Goal: Information Seeking & Learning: Learn about a topic

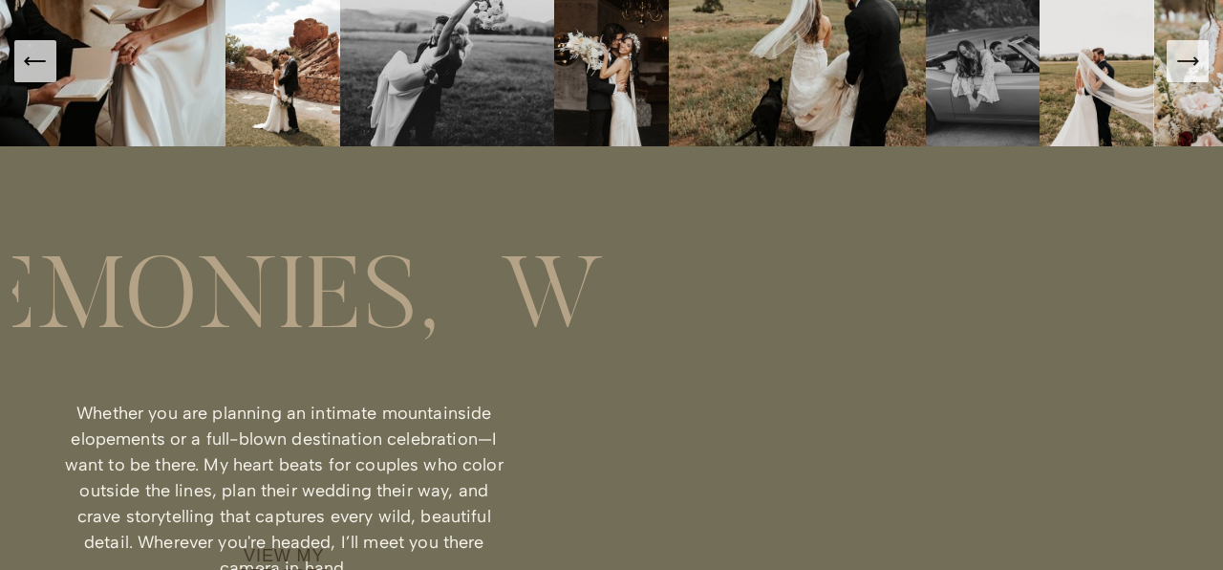
scroll to position [1149, 0]
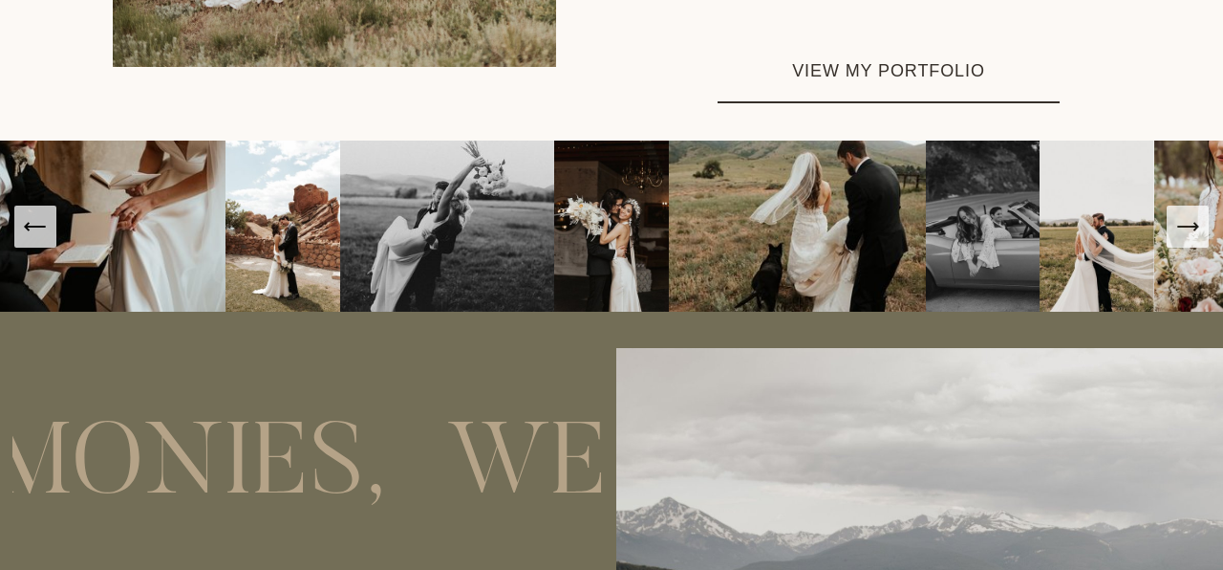
click at [827, 95] on link "VIEW MY PORTFOLIO" at bounding box center [889, 72] width 342 height 62
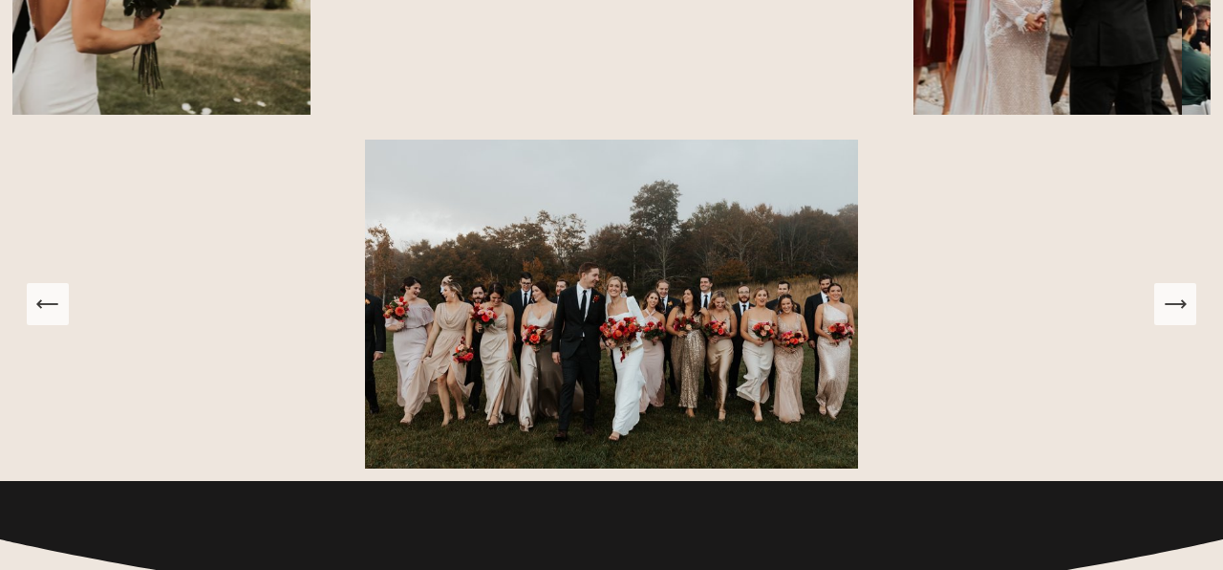
scroll to position [2209, 0]
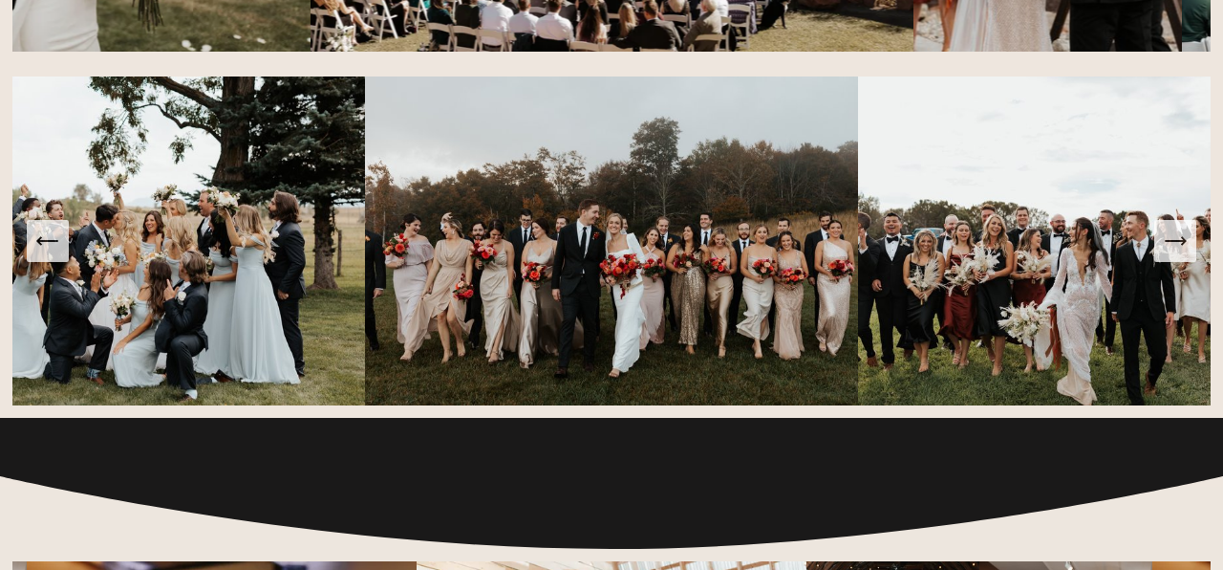
click at [1172, 249] on icon "Next Slide" at bounding box center [1175, 240] width 27 height 27
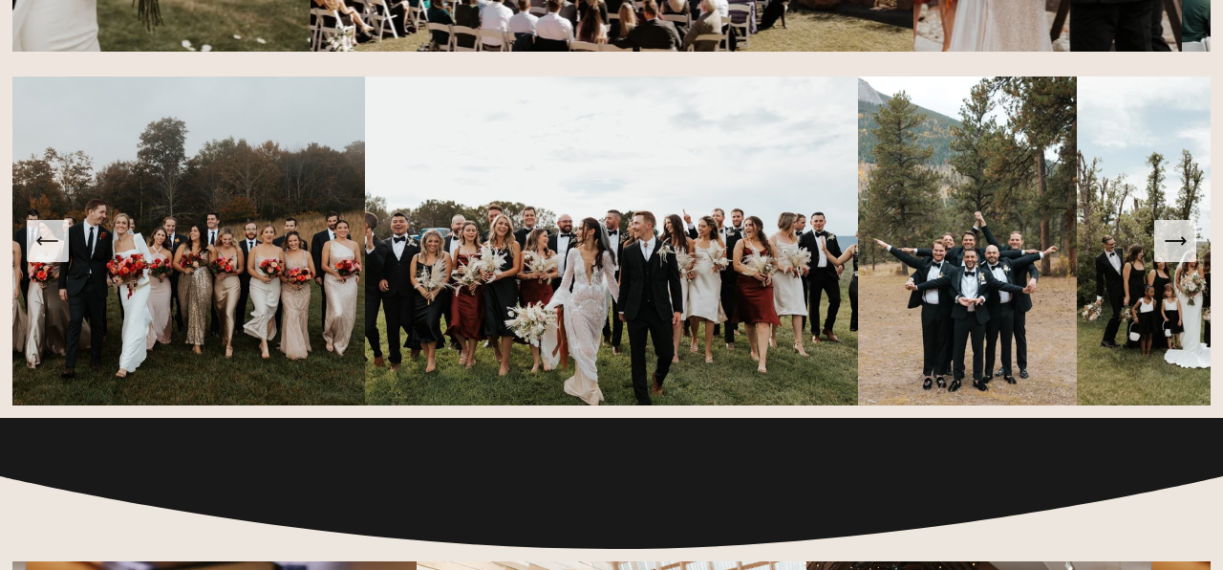
click at [1172, 249] on icon "Next Slide" at bounding box center [1175, 240] width 27 height 27
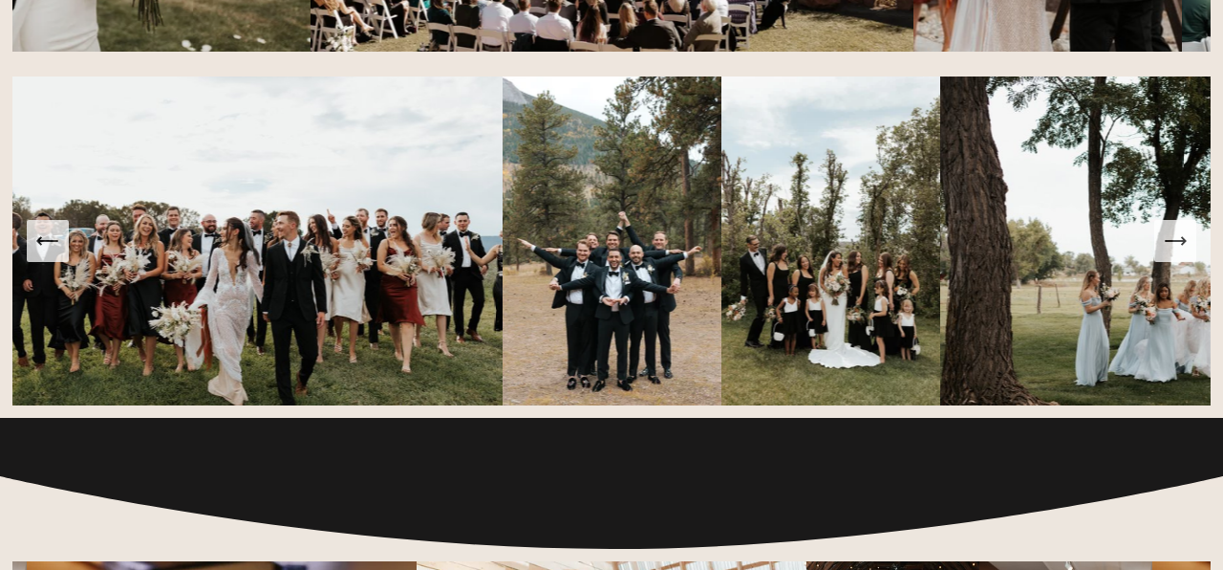
click at [1172, 249] on icon "Next Slide" at bounding box center [1175, 240] width 27 height 27
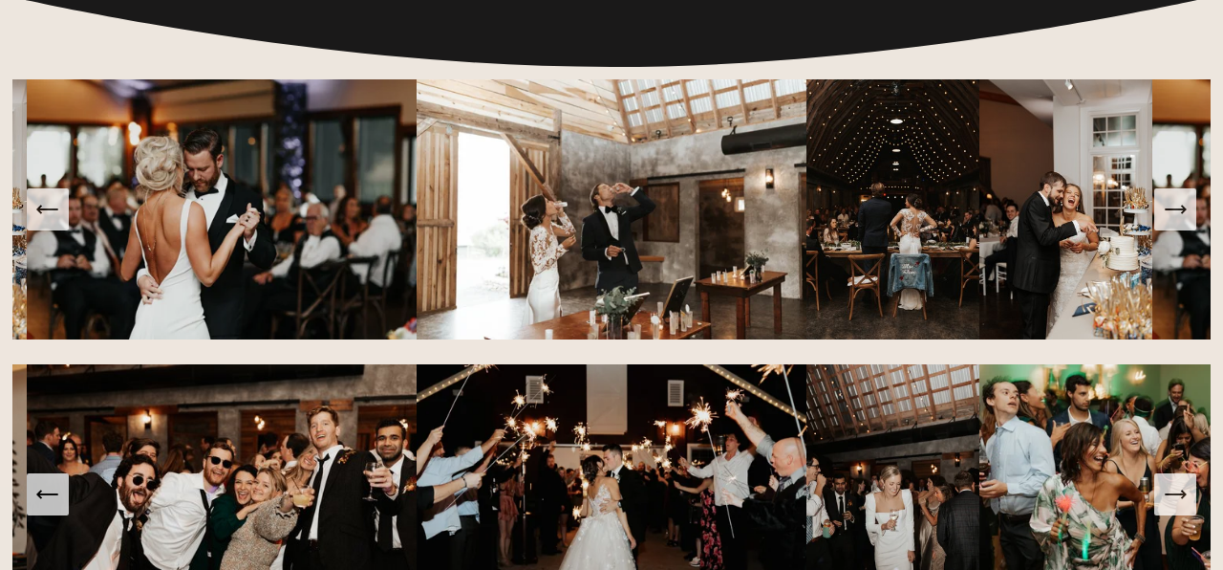
scroll to position [2831, 0]
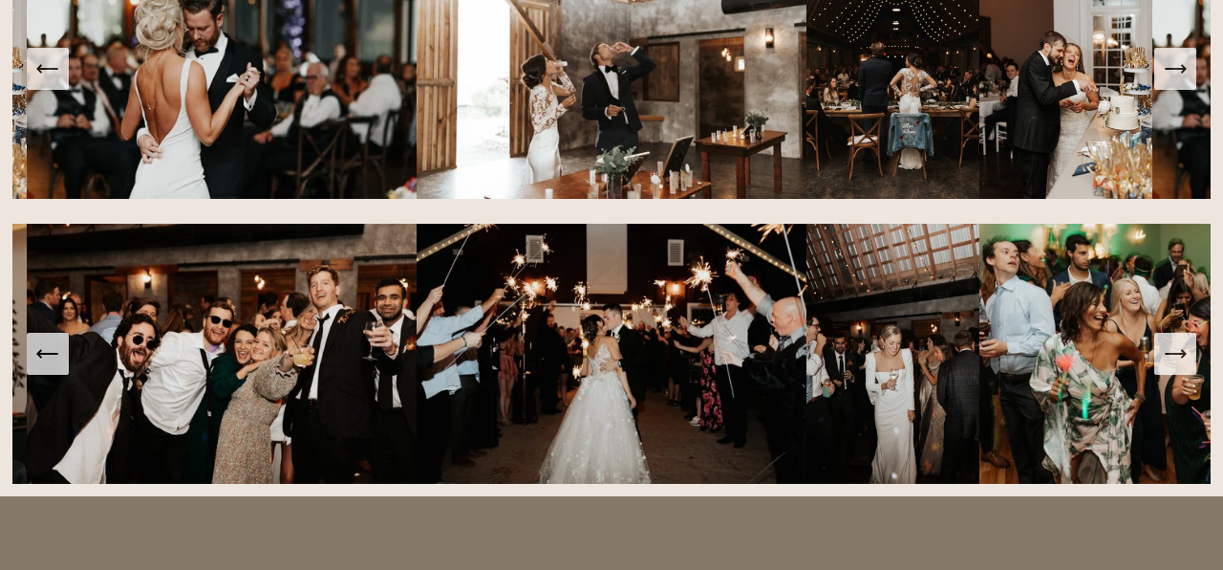
click at [1192, 81] on button "Next Slide" at bounding box center [1175, 69] width 42 height 42
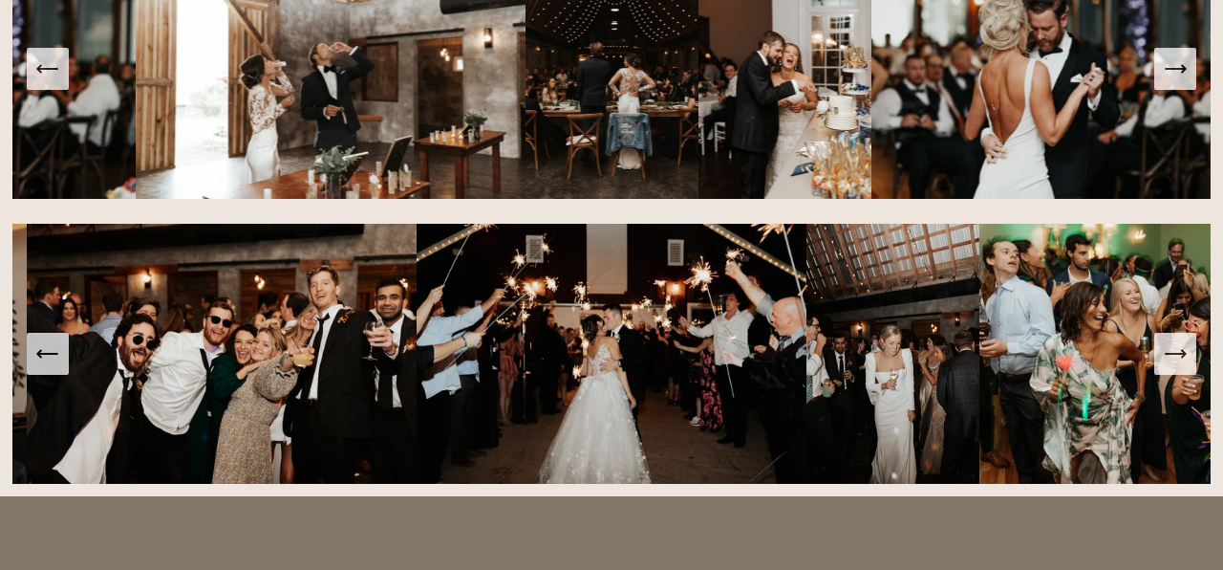
click at [1192, 81] on button "Next Slide" at bounding box center [1175, 69] width 42 height 42
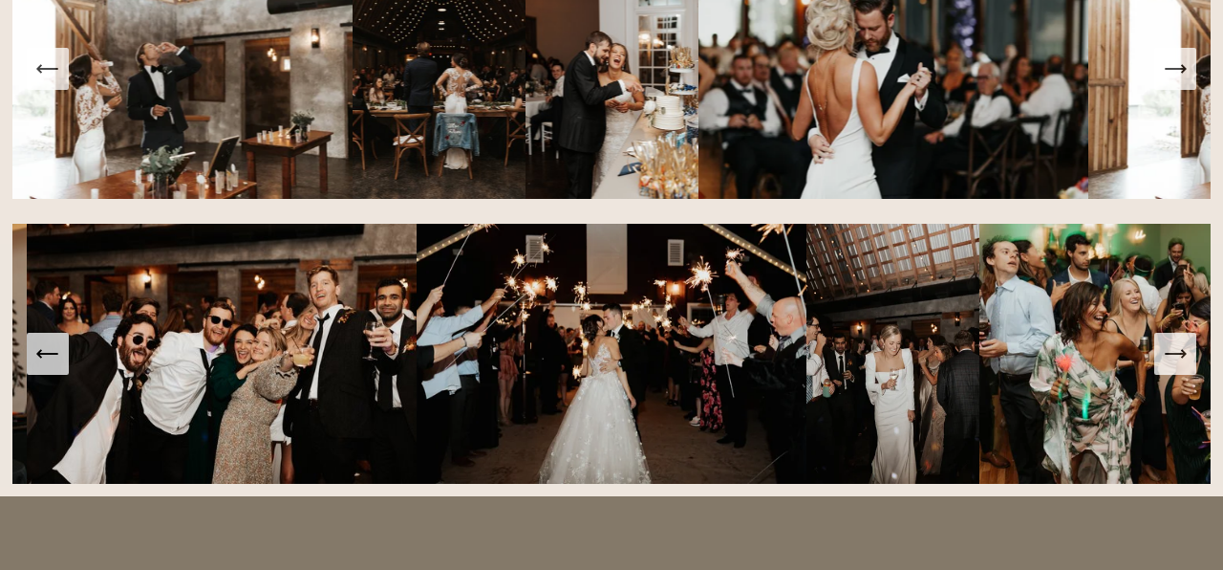
click at [1176, 338] on button "Next Slide" at bounding box center [1175, 354] width 42 height 42
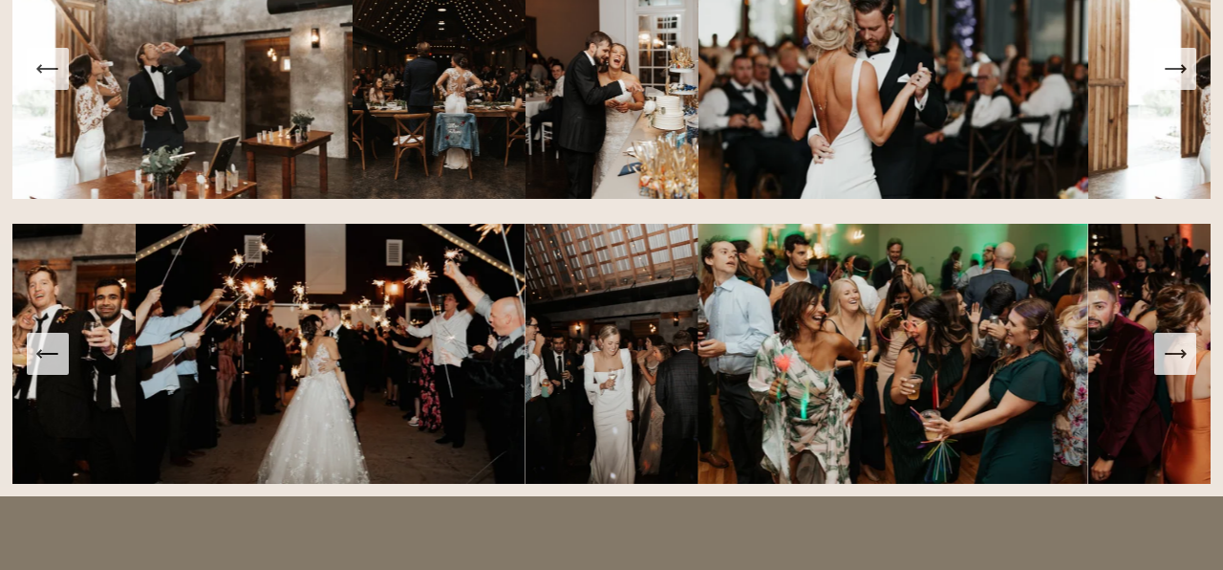
click at [1176, 338] on button "Next Slide" at bounding box center [1175, 354] width 42 height 42
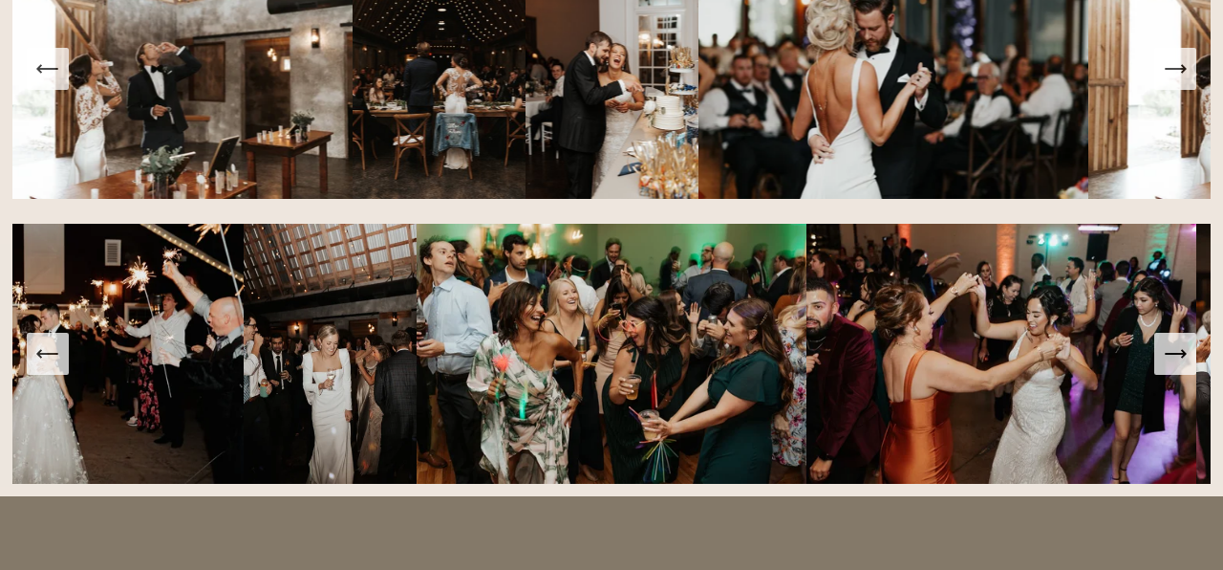
click at [1176, 338] on button "Next Slide" at bounding box center [1175, 354] width 42 height 42
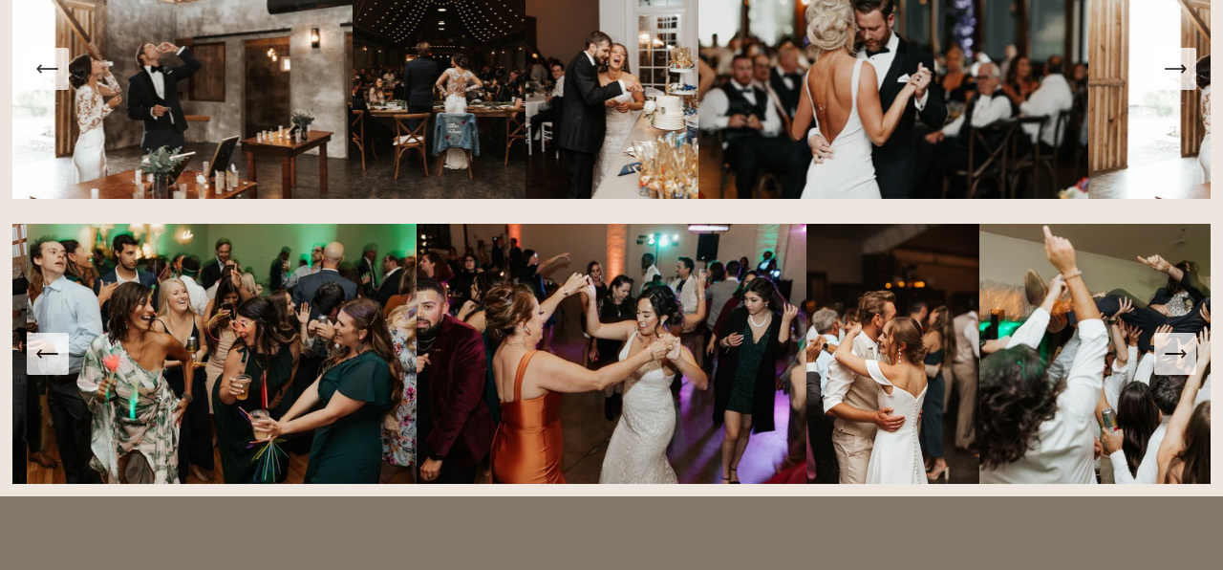
click at [1176, 338] on button "Next Slide" at bounding box center [1175, 354] width 42 height 42
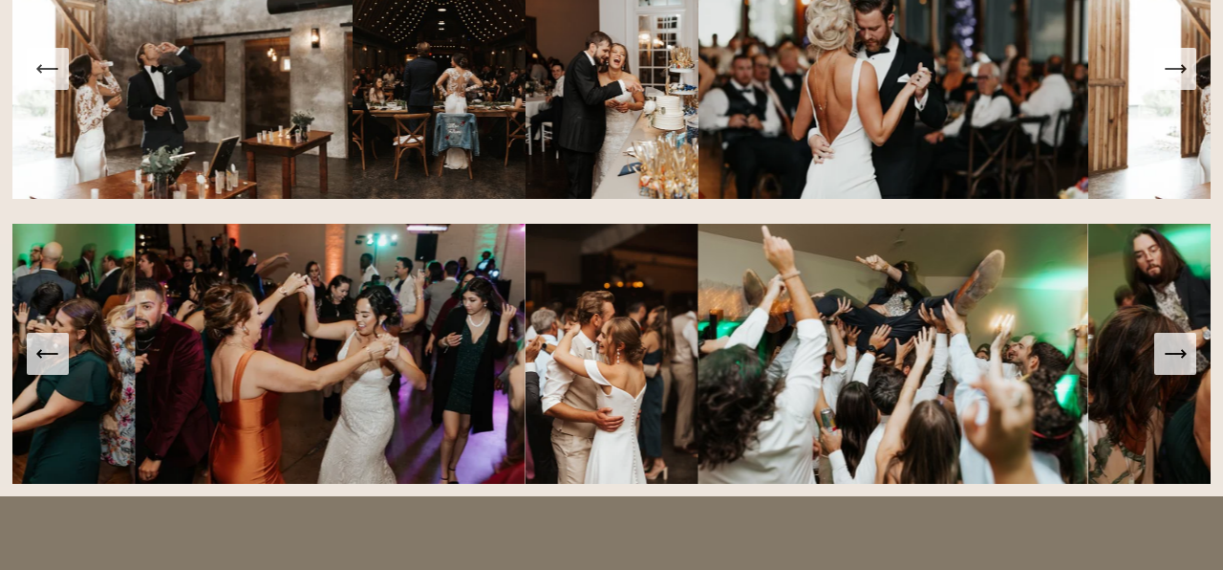
click at [1176, 338] on button "Next Slide" at bounding box center [1175, 354] width 42 height 42
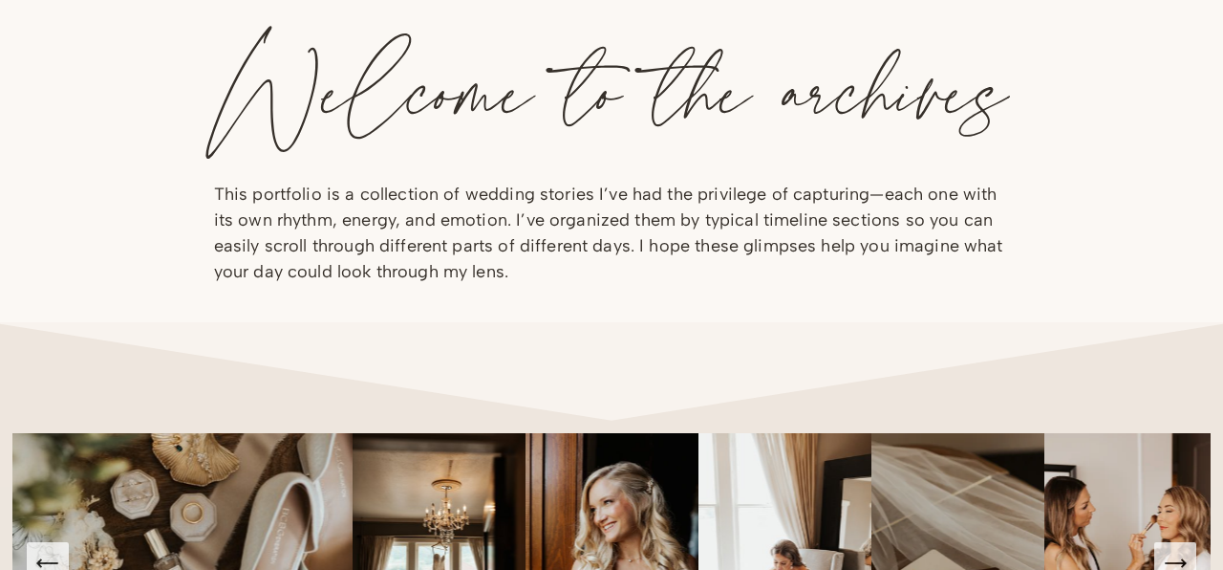
scroll to position [0, 0]
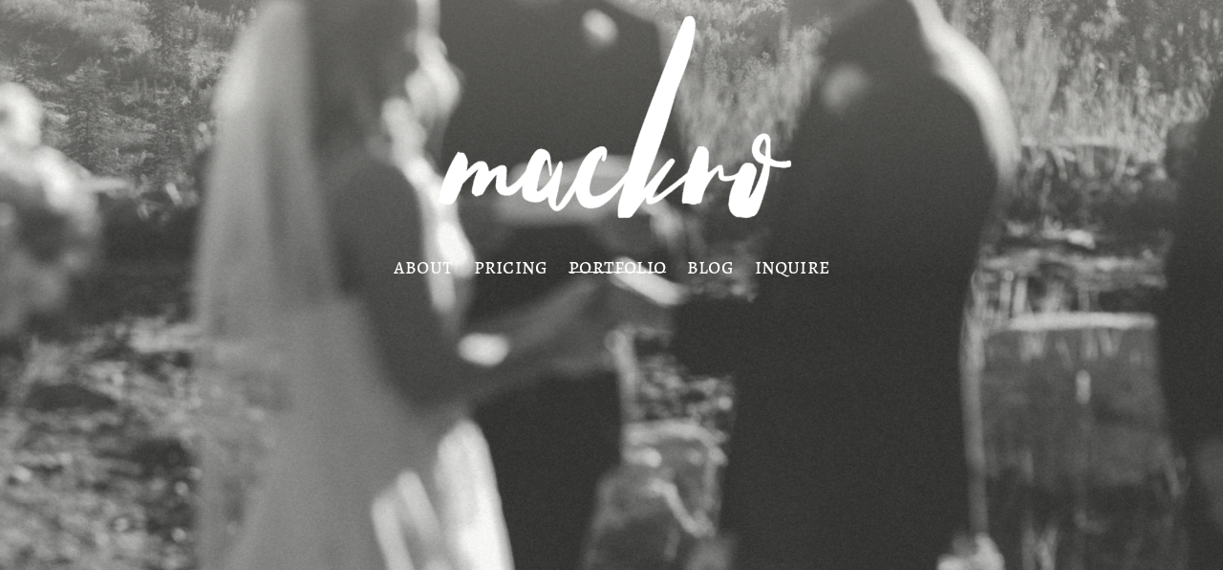
click at [388, 273] on nav "about pricing portfolio blog inquire" at bounding box center [611, 266] width 457 height 15
click at [409, 273] on link "about" at bounding box center [423, 266] width 59 height 15
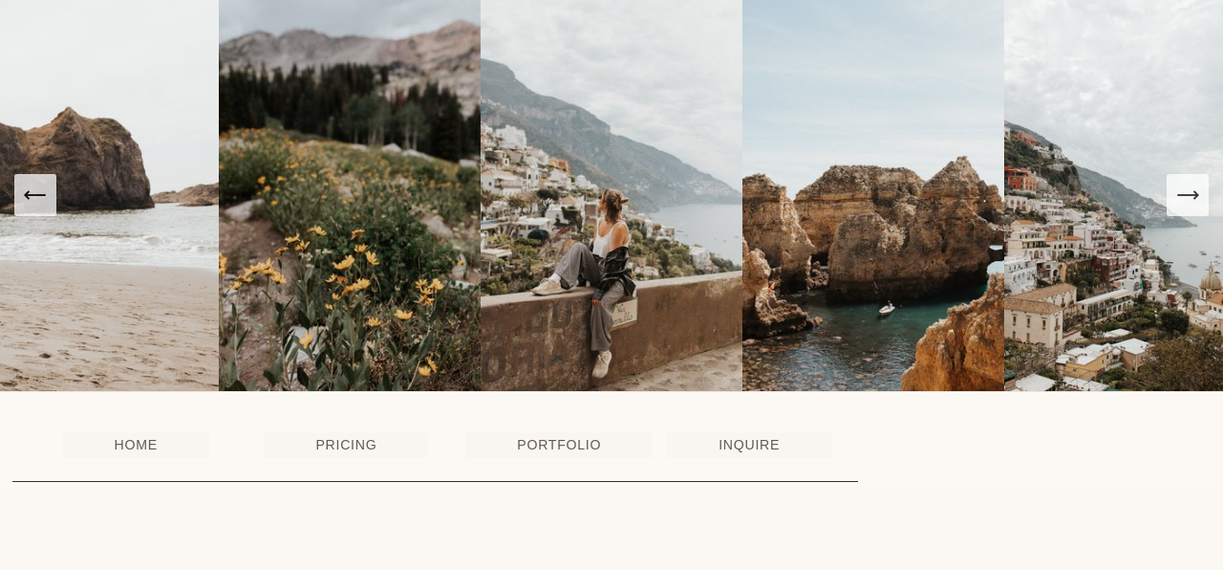
scroll to position [2924, 0]
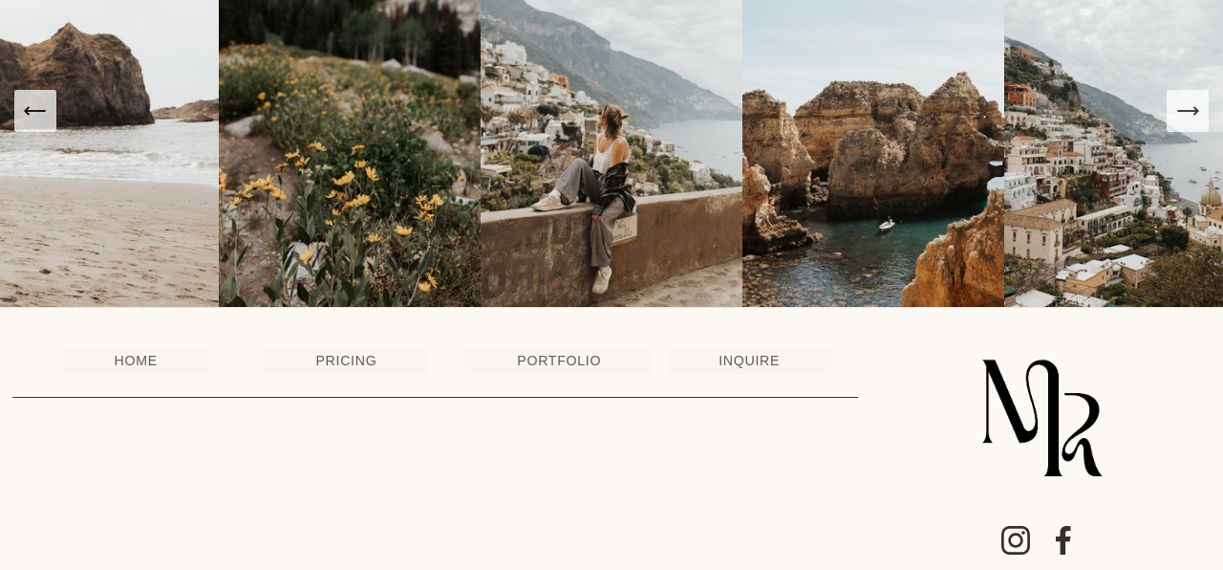
click at [378, 348] on link "PRICING" at bounding box center [346, 361] width 164 height 26
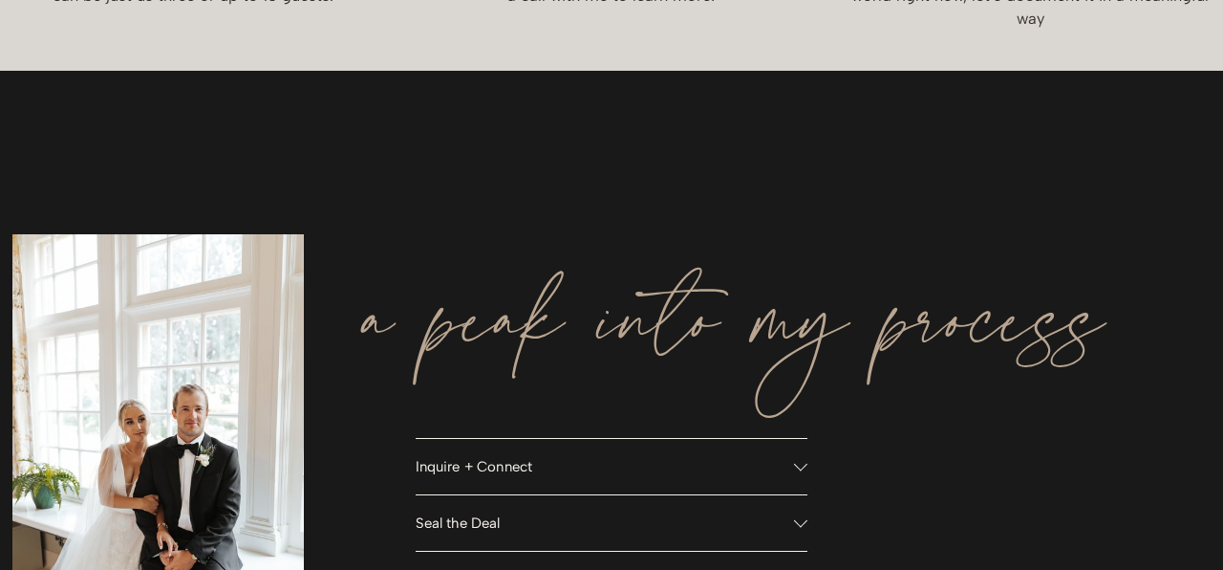
scroll to position [1351, 0]
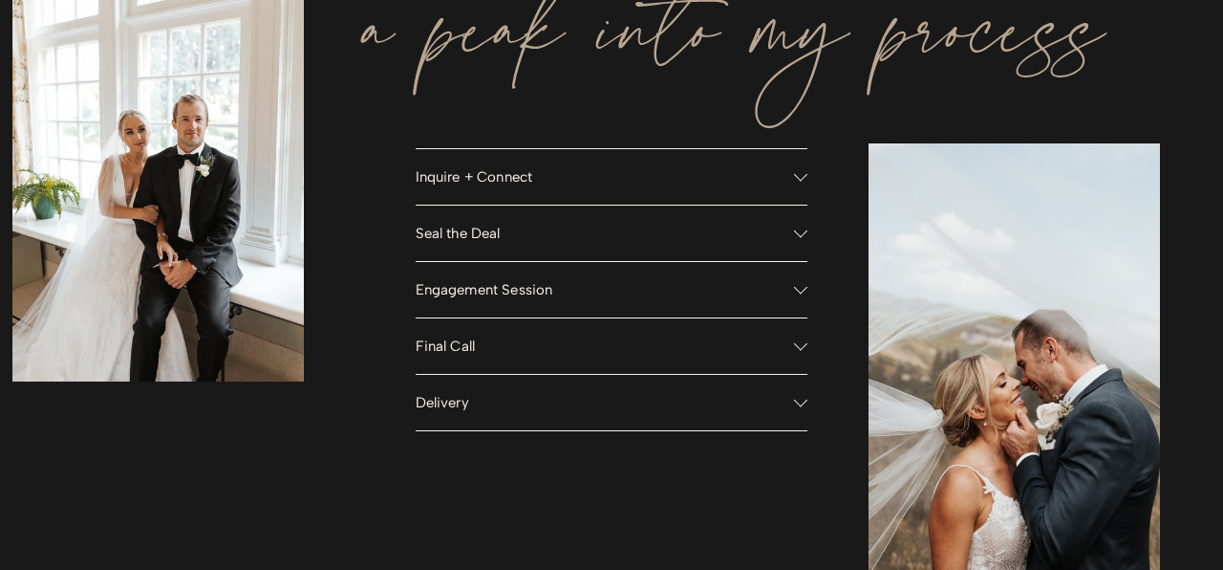
click at [714, 171] on span "Inquire + Connect" at bounding box center [605, 176] width 379 height 17
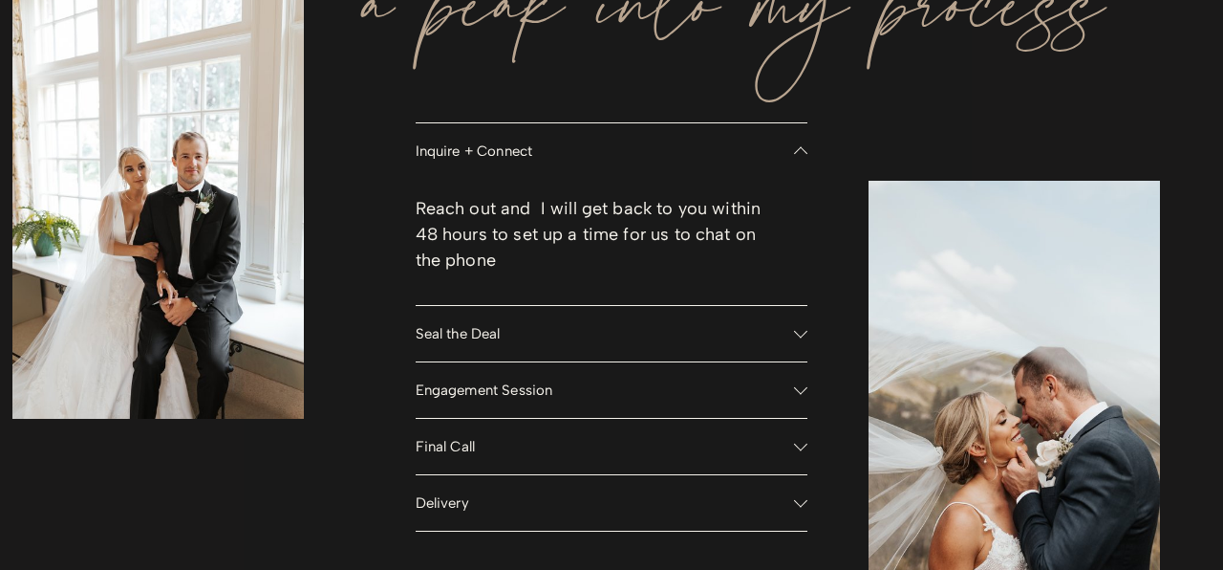
scroll to position [1376, 0]
click at [722, 310] on button "Seal the Deal" at bounding box center [612, 334] width 393 height 55
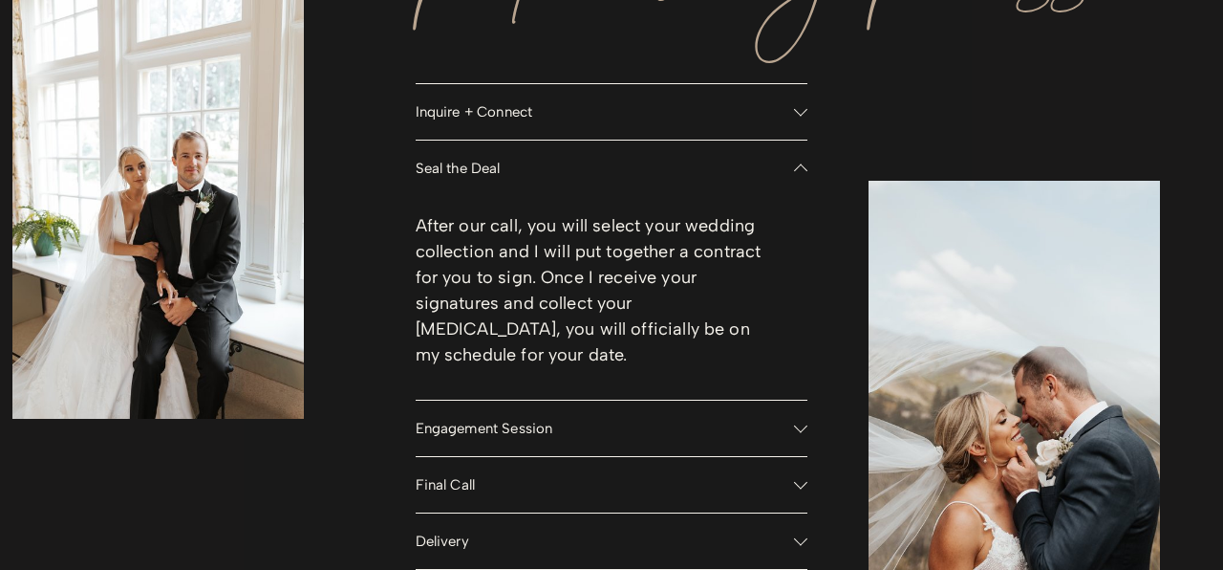
scroll to position [1413, 0]
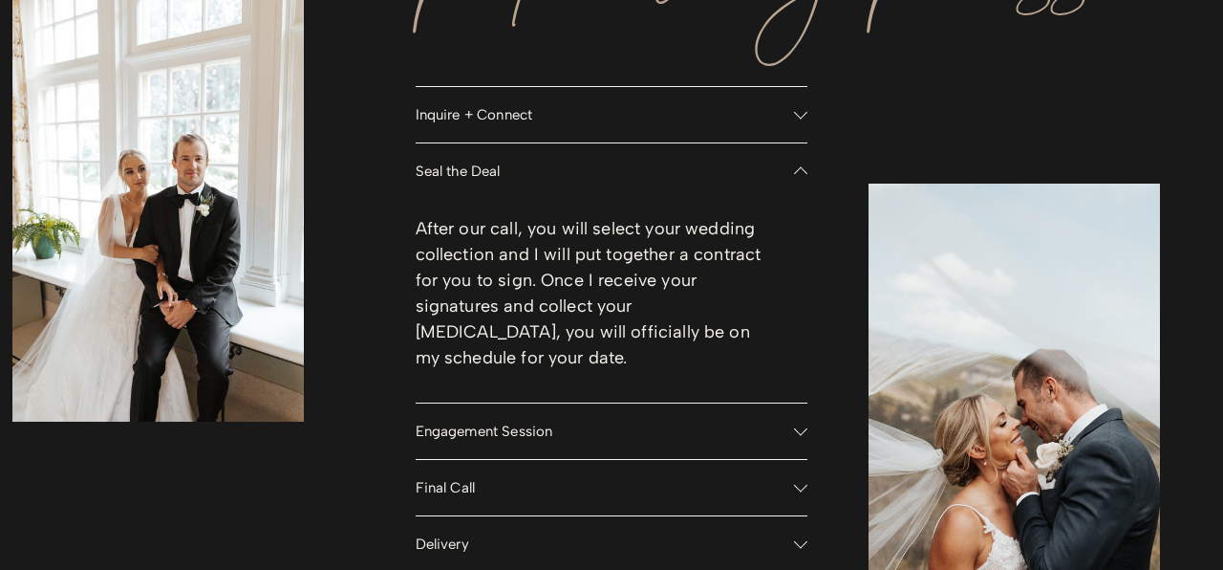
click at [409, 345] on div "a peak into my process Inquire + Connect Reach out and I will get back to you w…" at bounding box center [611, 257] width 1223 height 995
click at [466, 422] on span "Engagement Session" at bounding box center [605, 430] width 379 height 17
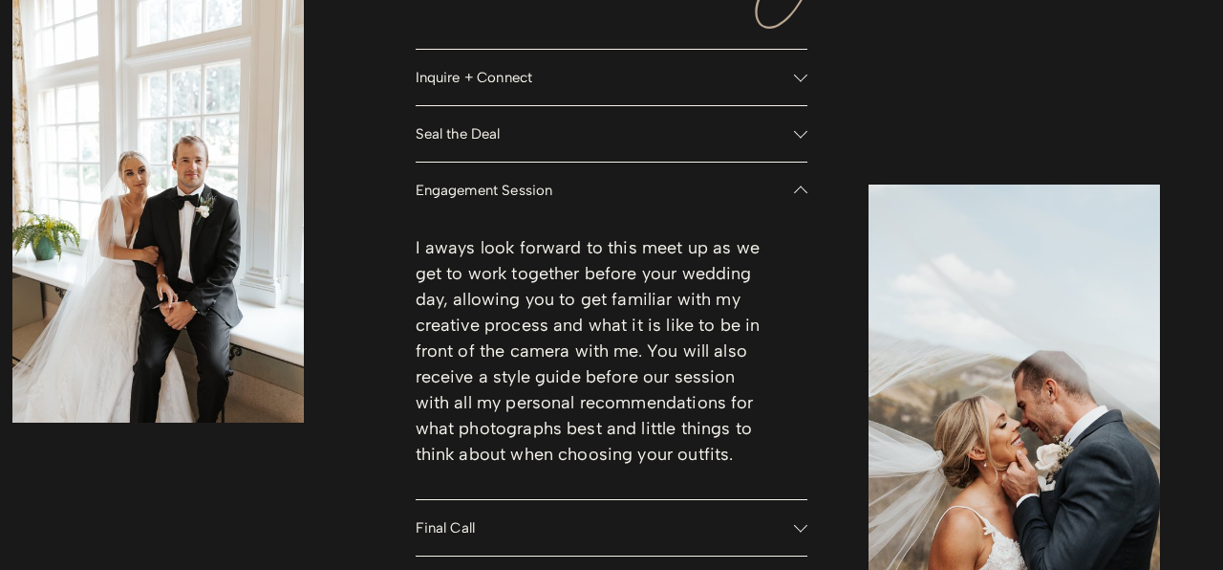
scroll to position [1458, 0]
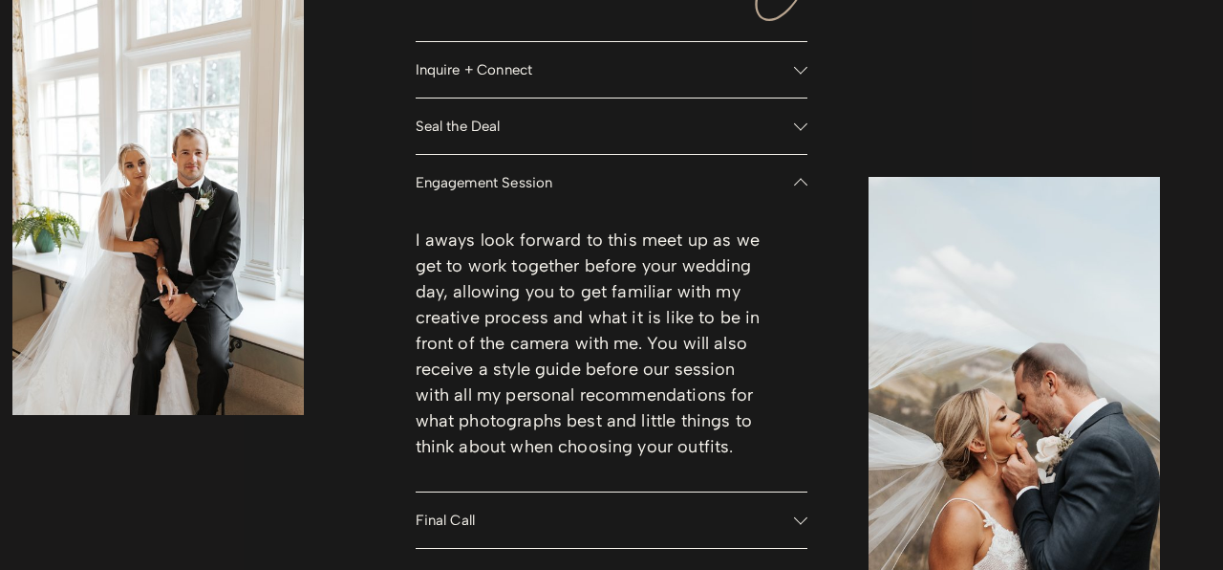
click at [458, 501] on button "Final Call" at bounding box center [612, 519] width 393 height 55
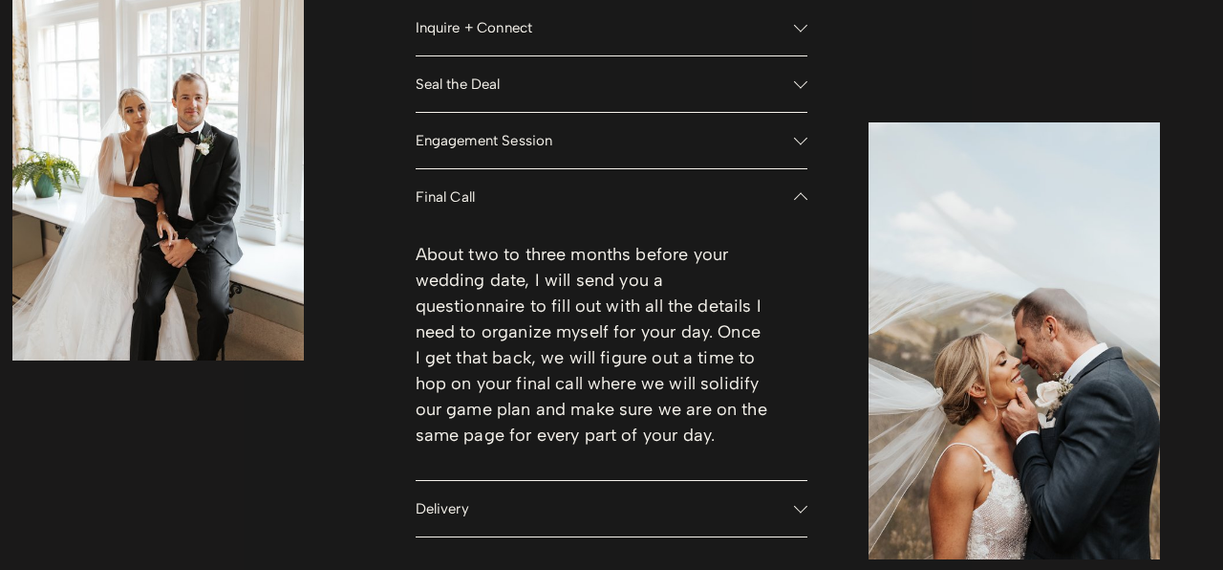
scroll to position [1495, 0]
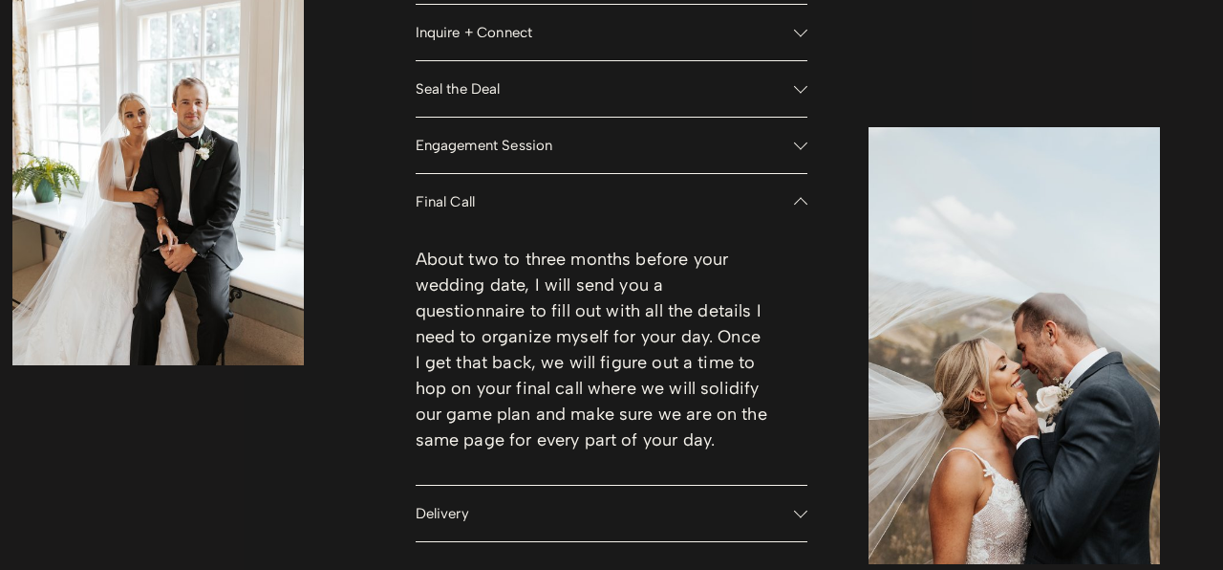
click at [441, 520] on button "Delivery" at bounding box center [612, 512] width 393 height 55
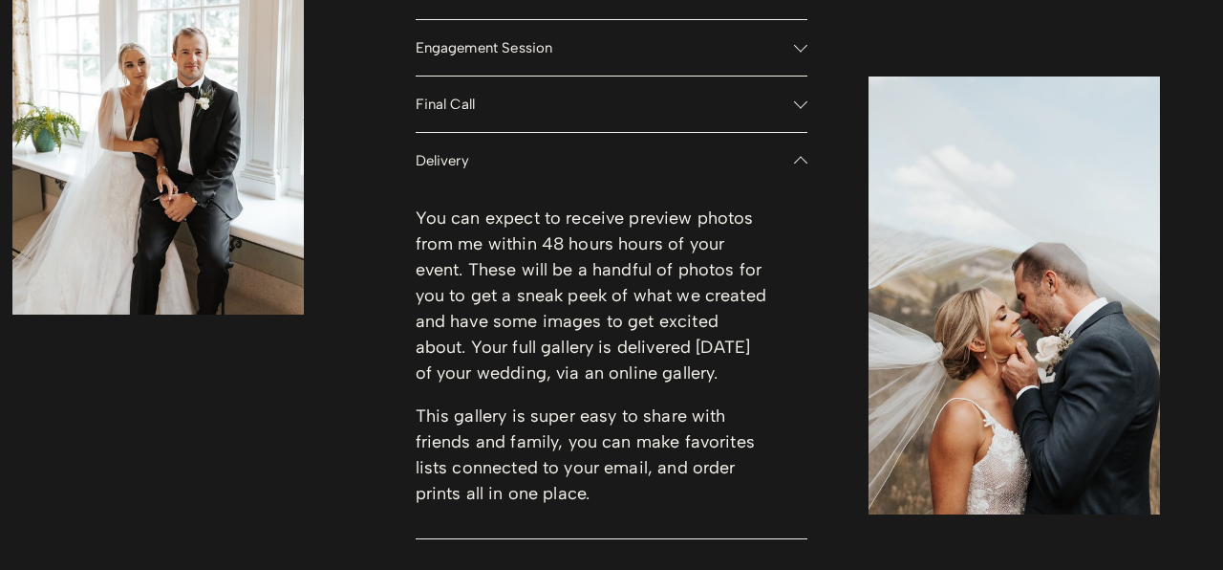
scroll to position [1652, 0]
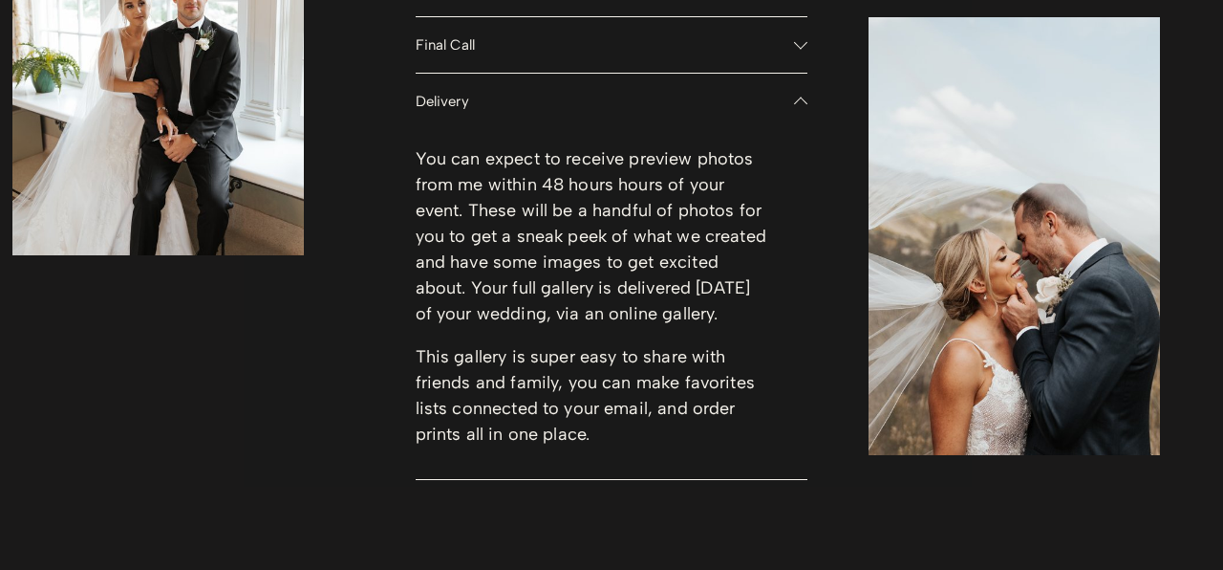
click at [352, 468] on div "a peak into my process Inquire + Connect Reach out and I will get back to you w…" at bounding box center [611, 91] width 1223 height 1141
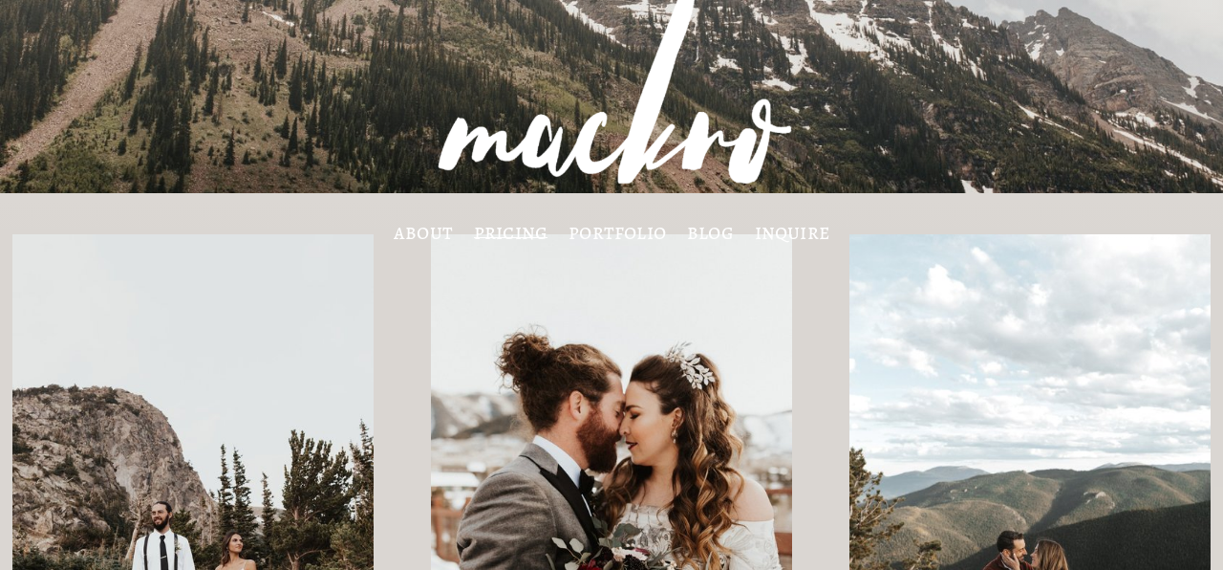
scroll to position [0, 0]
